Goal: Find specific page/section: Find specific page/section

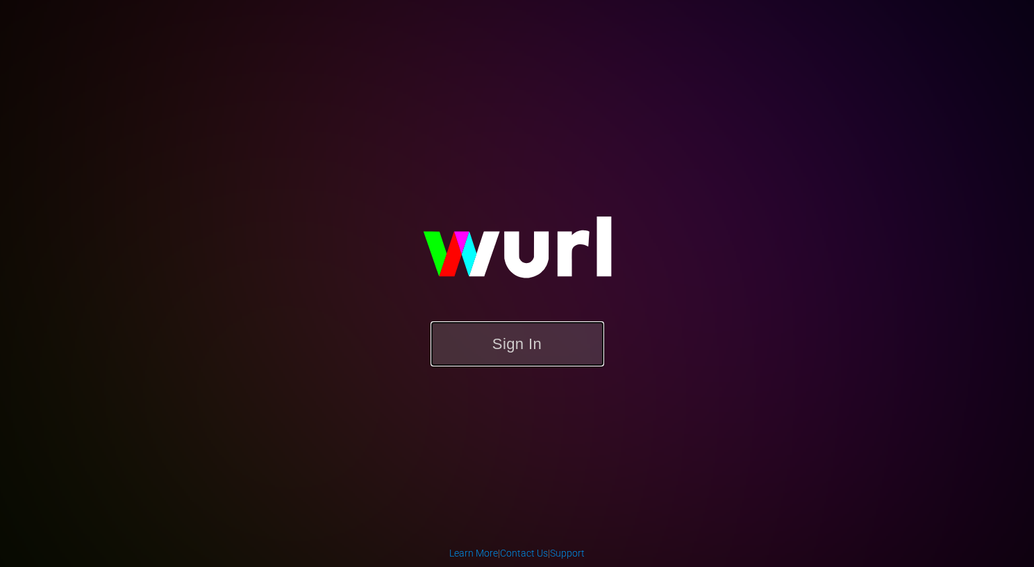
click at [499, 335] on button "Sign In" at bounding box center [517, 343] width 174 height 45
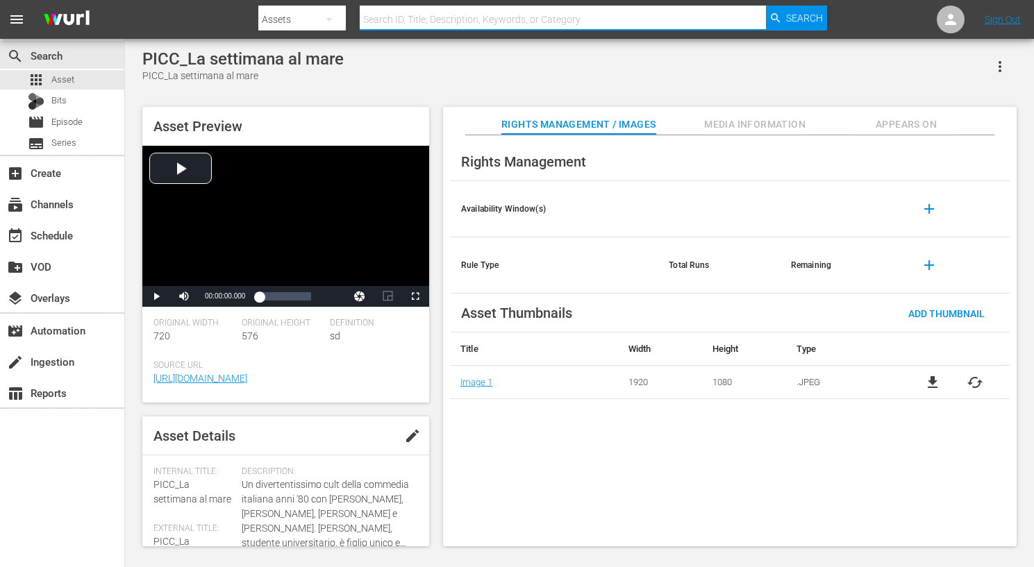
click at [462, 19] on input "text" at bounding box center [563, 19] width 406 height 33
type input "settimana"
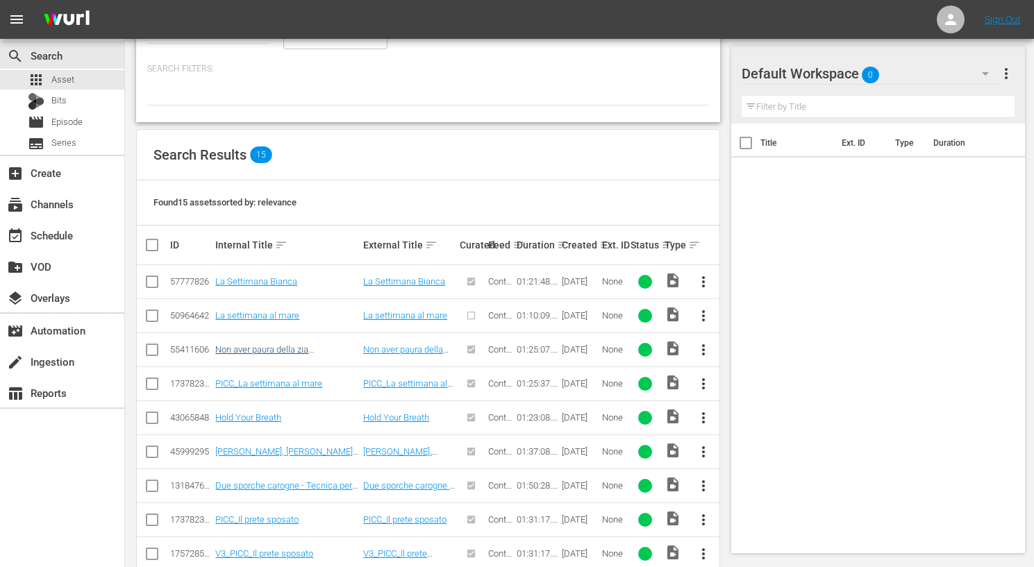
scroll to position [213, 0]
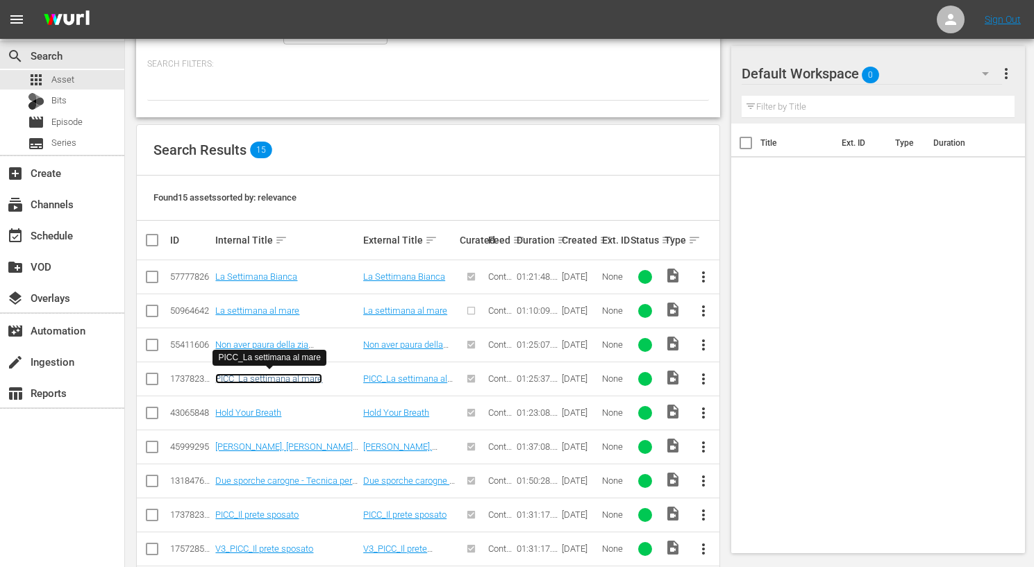
click at [275, 378] on link "PICC_La settimana al mare" at bounding box center [268, 378] width 107 height 10
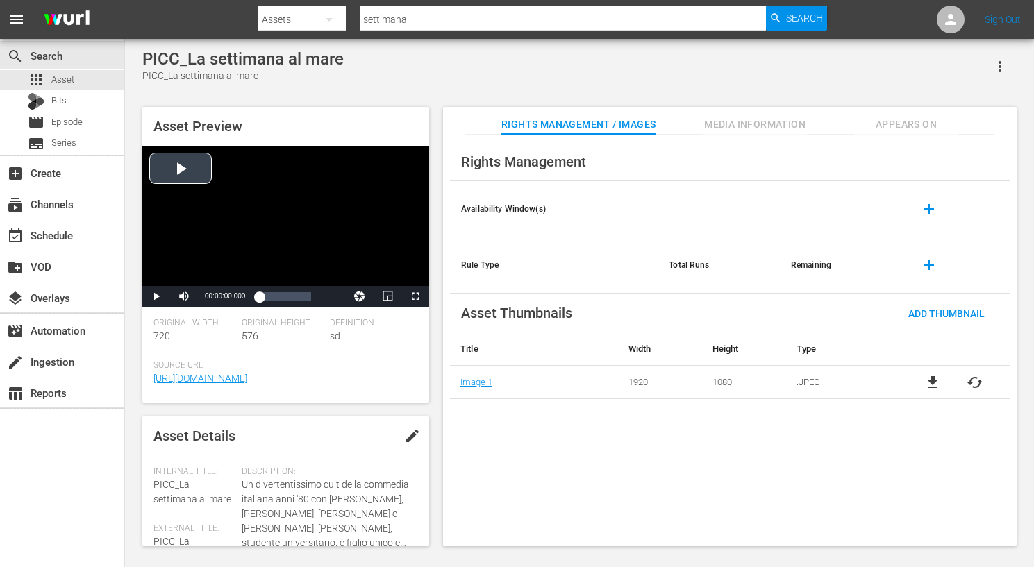
click at [192, 171] on div "Video Player" at bounding box center [285, 216] width 287 height 140
click at [280, 294] on div "Loaded : 0.70% 00:35:23.505 00:00:02.147" at bounding box center [285, 296] width 52 height 14
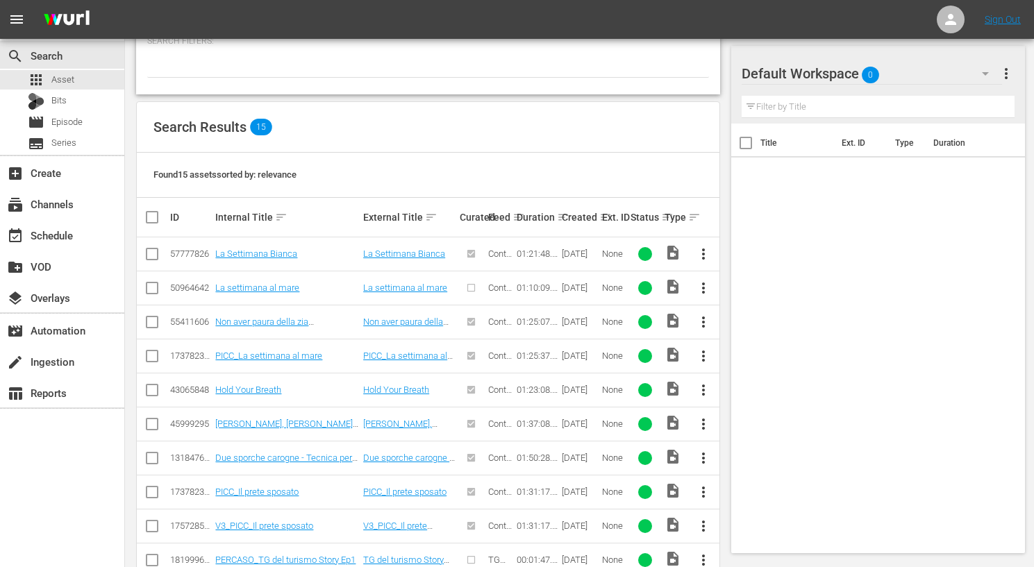
scroll to position [234, 0]
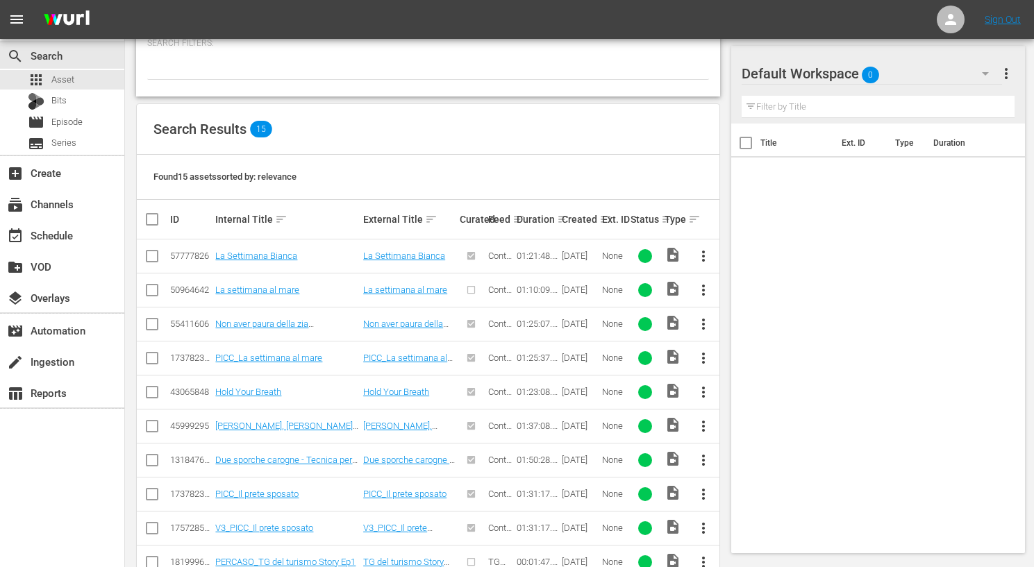
click at [262, 260] on td "La Settimana Bianca" at bounding box center [287, 256] width 148 height 34
click at [267, 256] on link "La Settimana Bianca" at bounding box center [256, 256] width 82 height 10
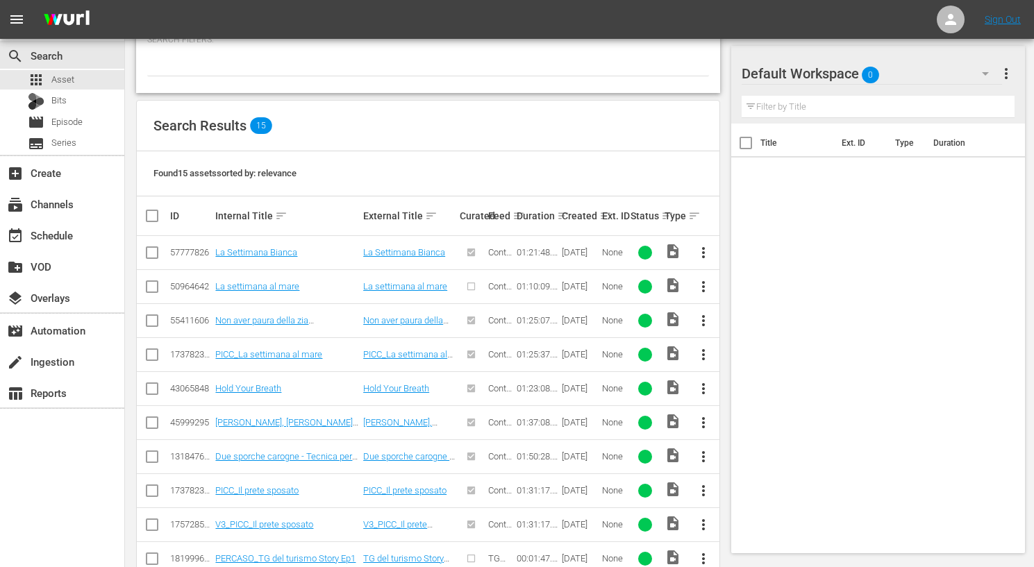
scroll to position [245, 0]
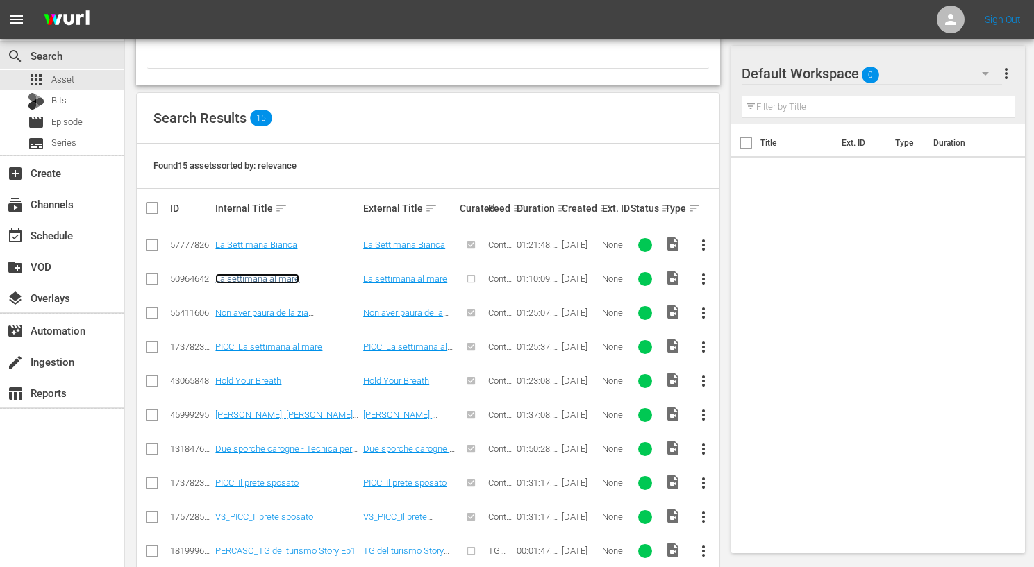
click at [263, 276] on link "La settimana al mare" at bounding box center [257, 278] width 84 height 10
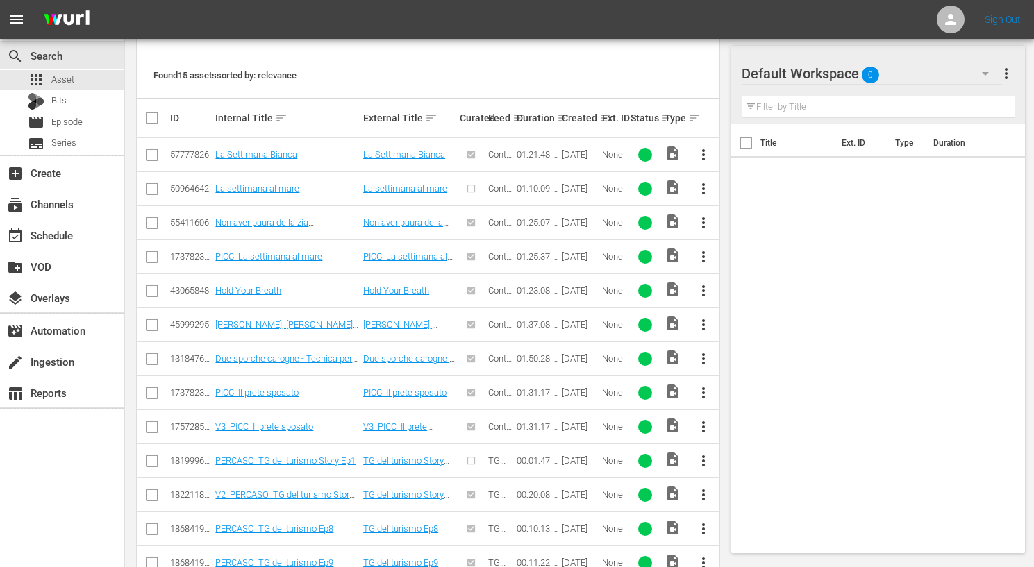
scroll to position [323, 0]
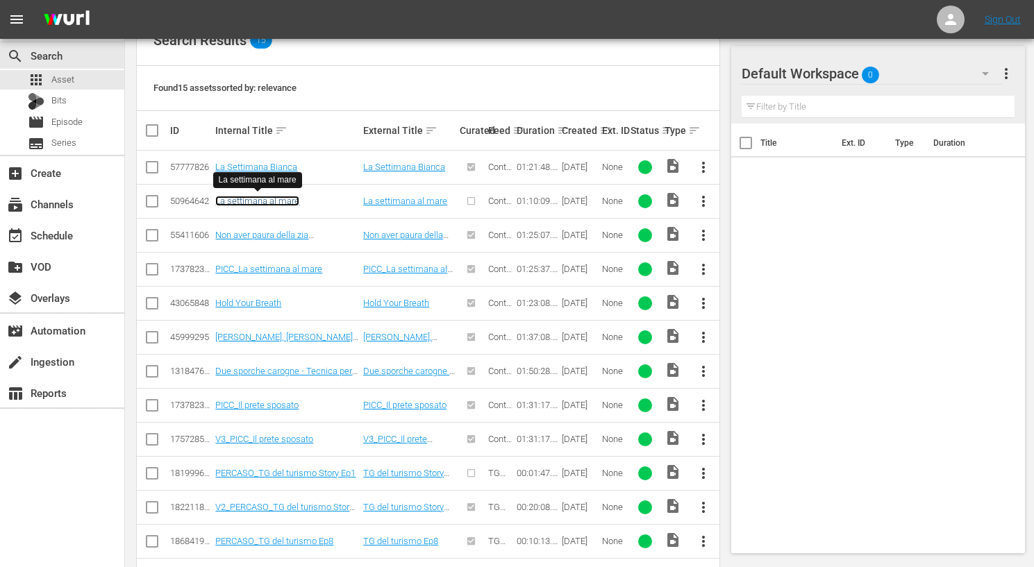
click at [269, 201] on link "La settimana al mare" at bounding box center [257, 201] width 84 height 10
